Goal: Information Seeking & Learning: Check status

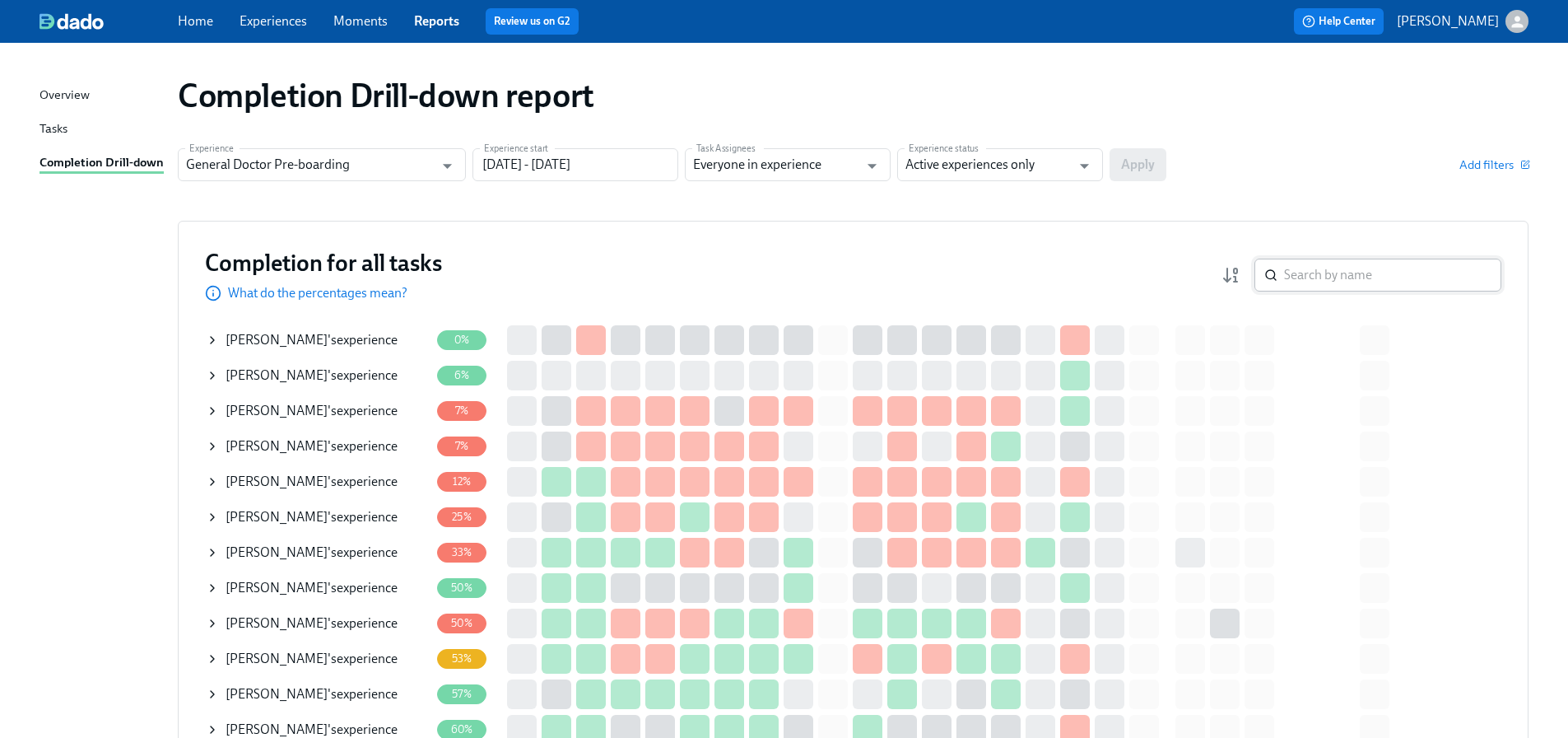
click at [1344, 274] on input "search" at bounding box center [1392, 275] width 218 height 33
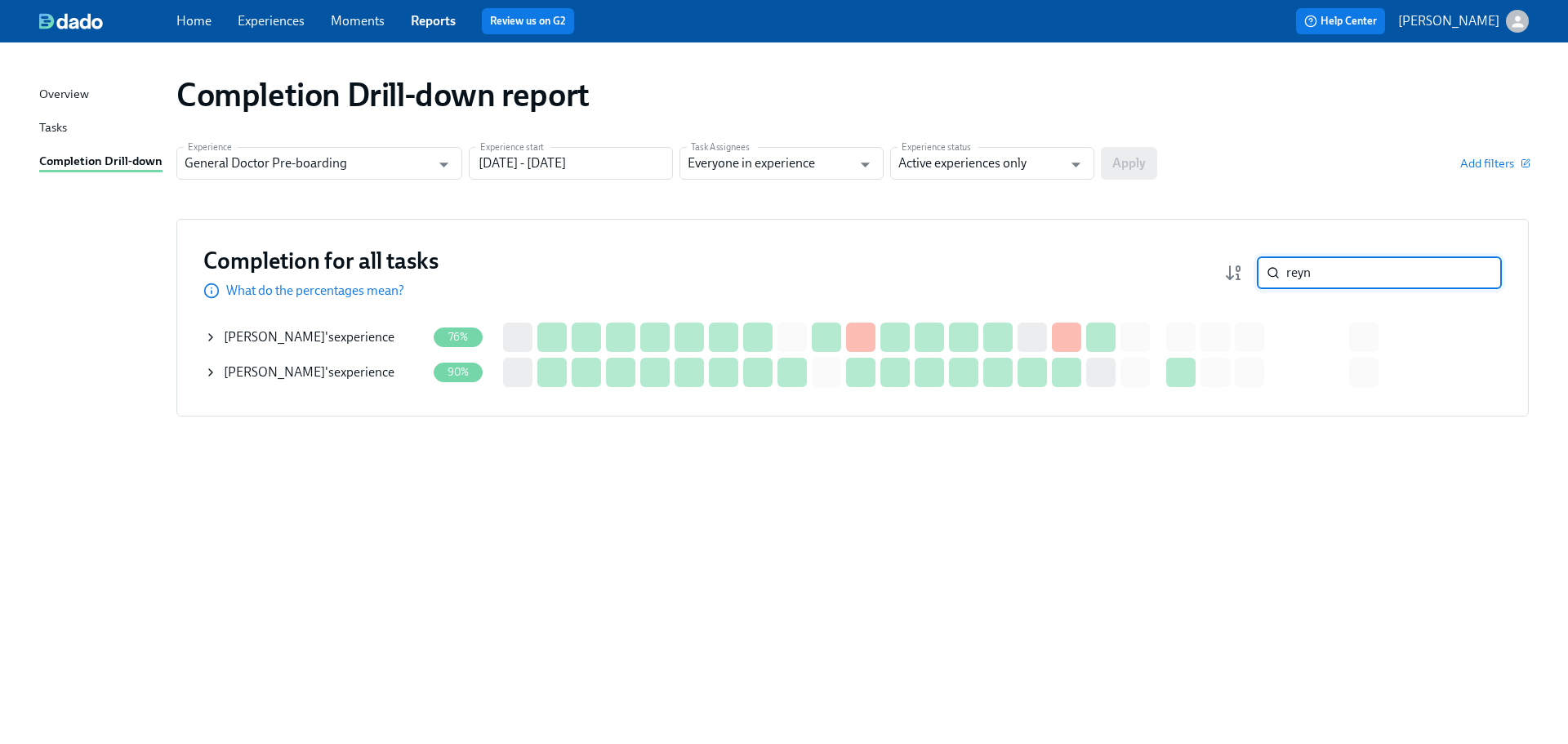
type input "reyn"
click at [349, 335] on div "[PERSON_NAME] 's experience" at bounding box center [309, 337] width 171 height 18
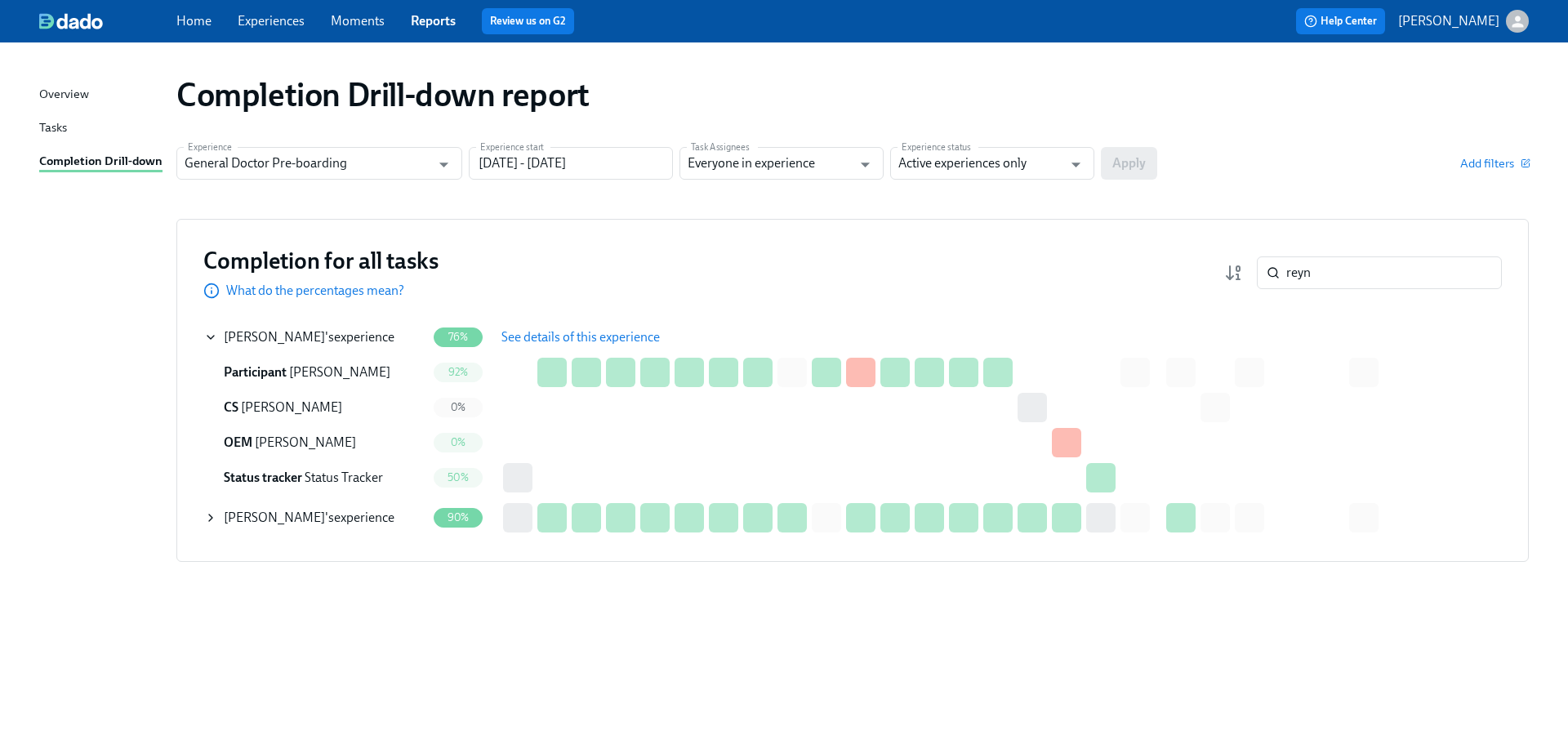
click at [569, 335] on span "See details of this experience" at bounding box center [581, 337] width 158 height 16
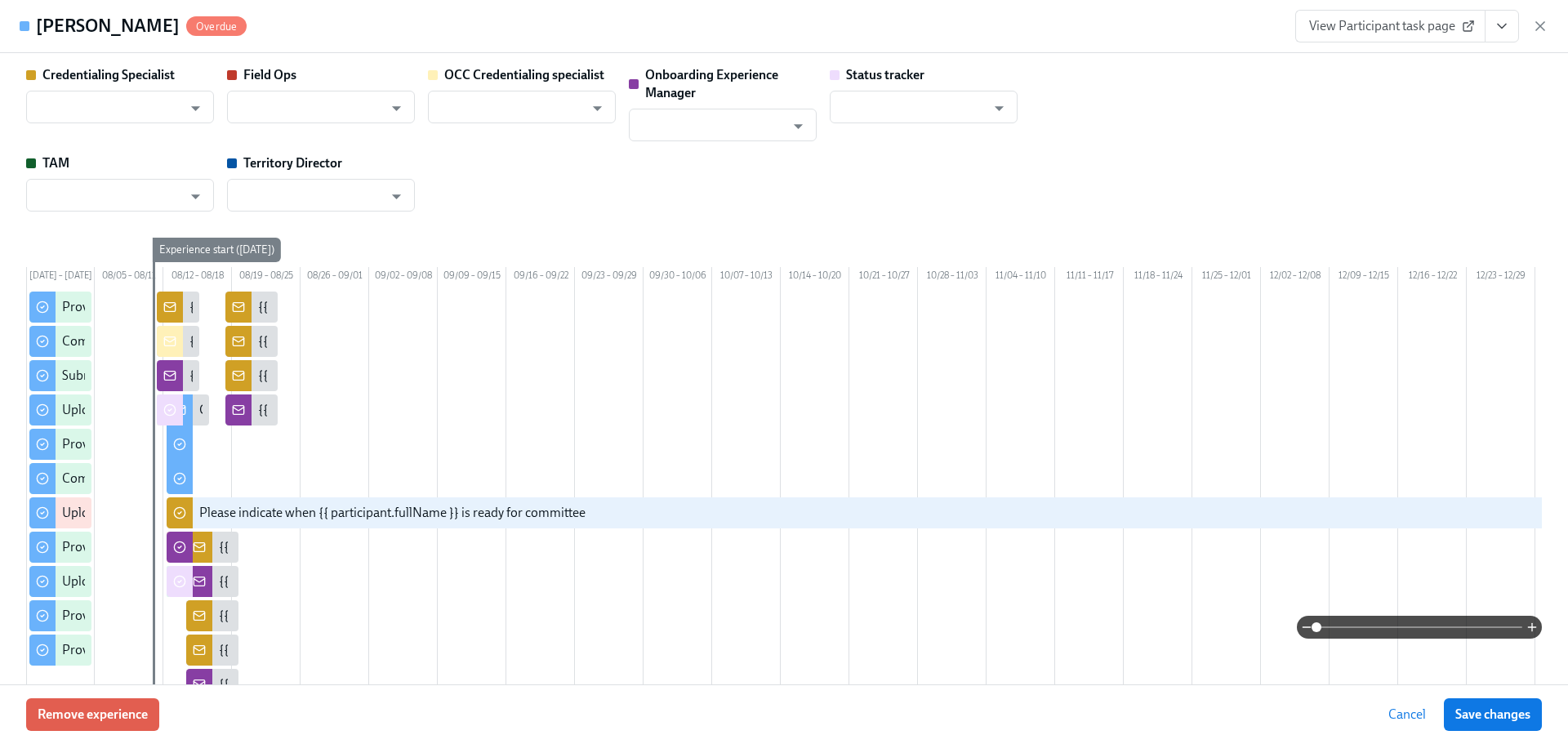
type input "[PERSON_NAME]"
type input "Status Tracker"
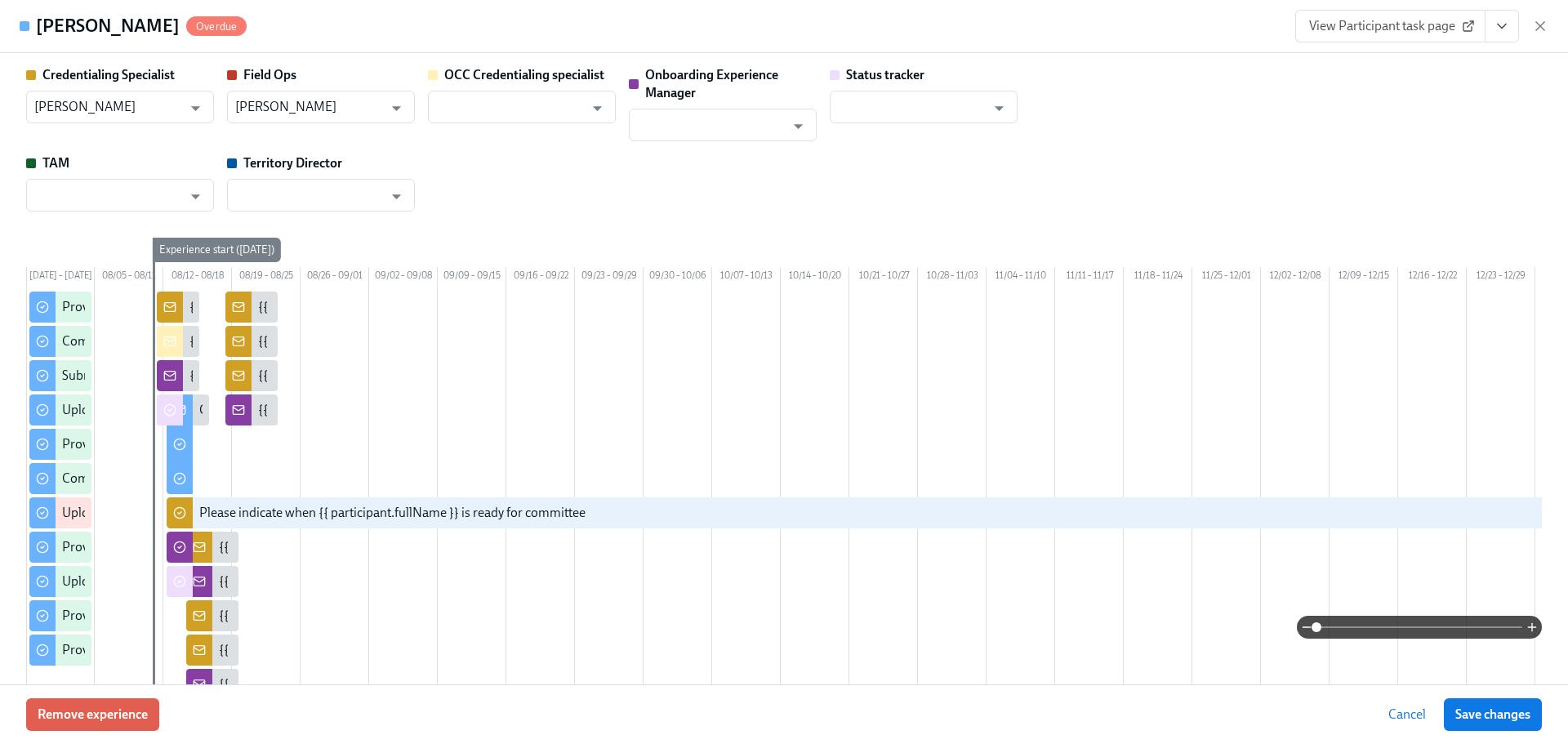
type input "[PERSON_NAME]"
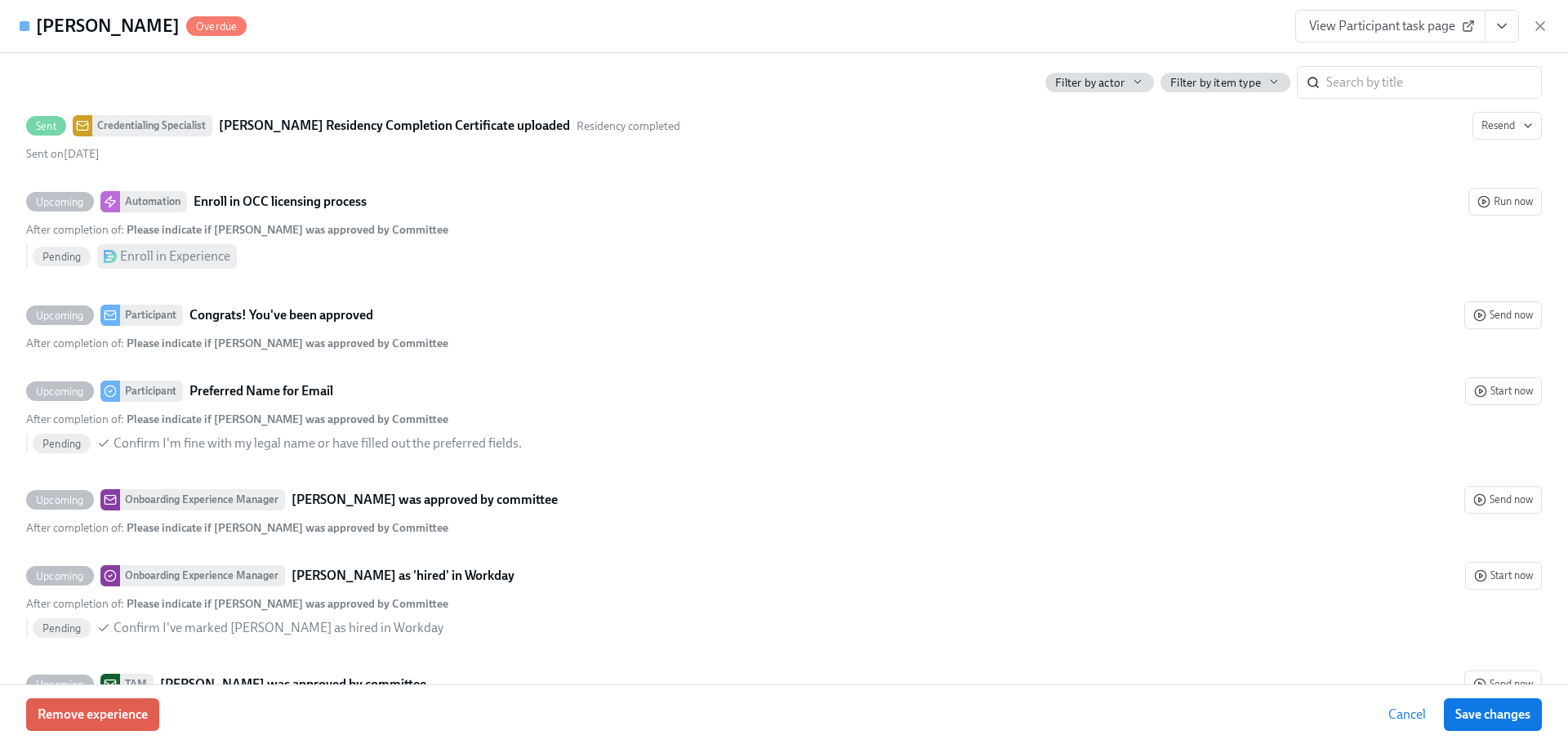
scroll to position [5534, 0]
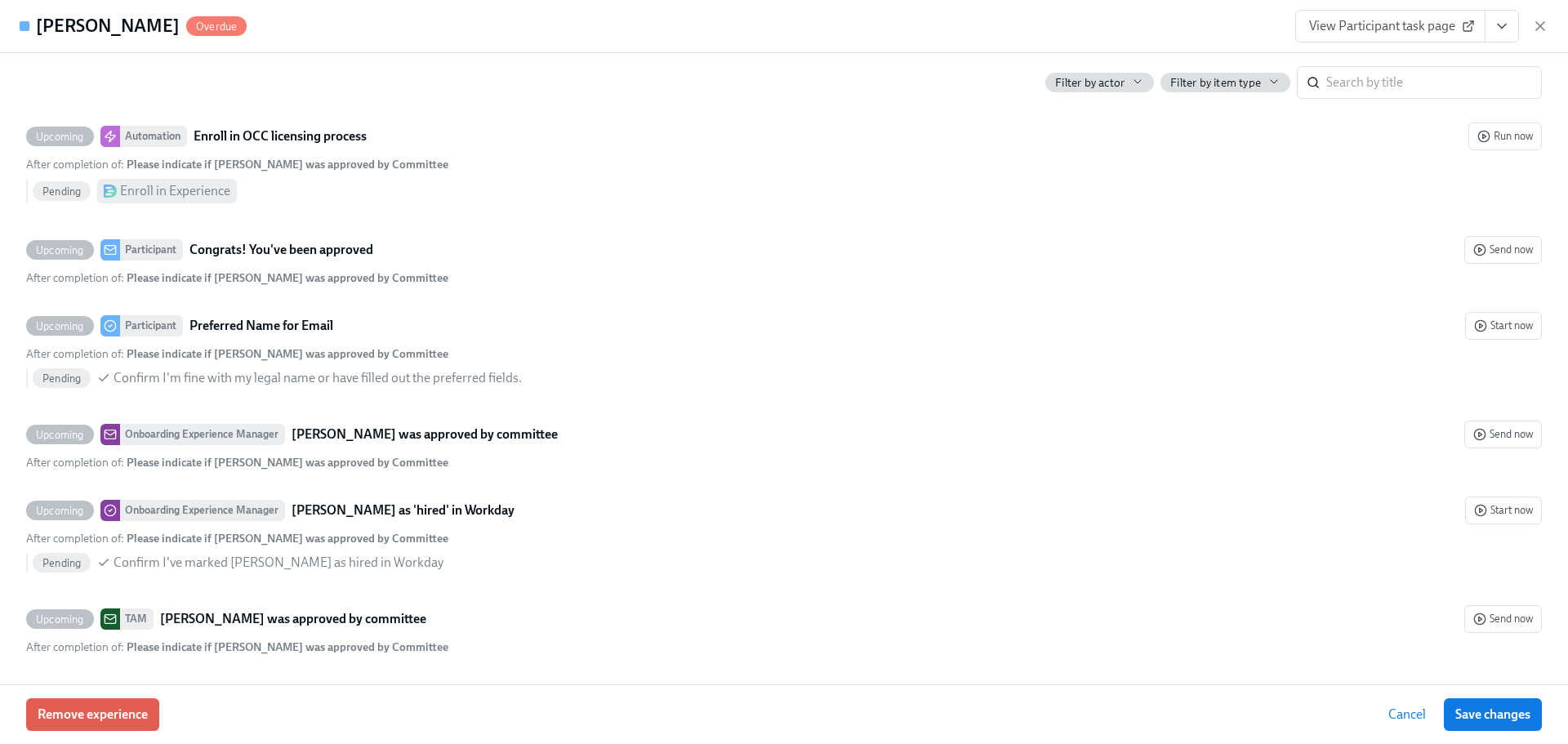
type input "[PERSON_NAME]"
